Goal: Browse casually: Explore the website without a specific task or goal

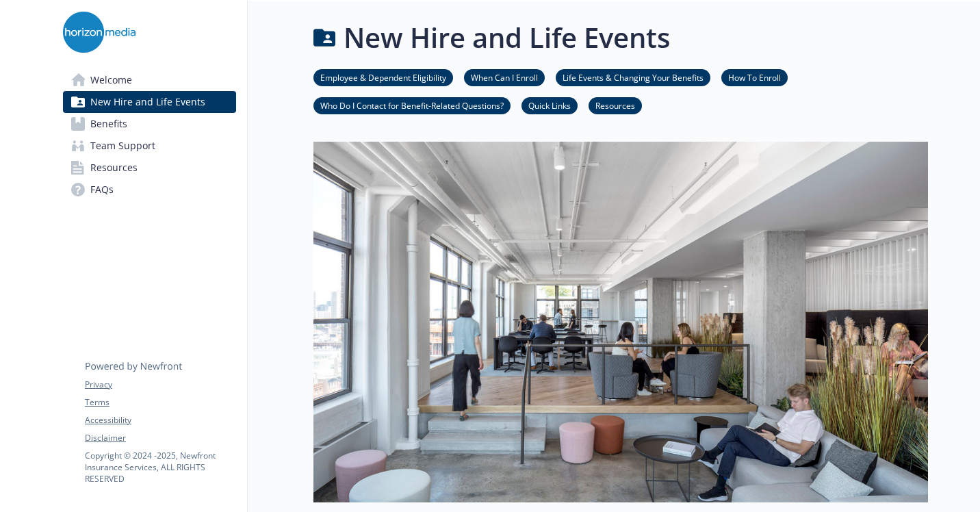
drag, startPoint x: 0, startPoint y: 0, endPoint x: 201, endPoint y: 312, distance: 371.5
drag, startPoint x: 357, startPoint y: 9, endPoint x: 212, endPoint y: 251, distance: 281.9
click at [164, 339] on icon at bounding box center [134, 356] width 98 height 34
